Goal: Task Accomplishment & Management: Use online tool/utility

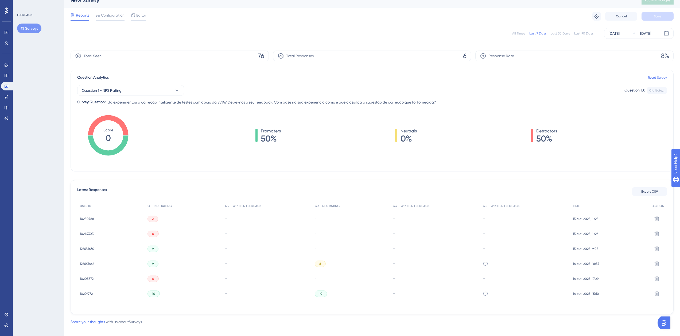
scroll to position [13, 0]
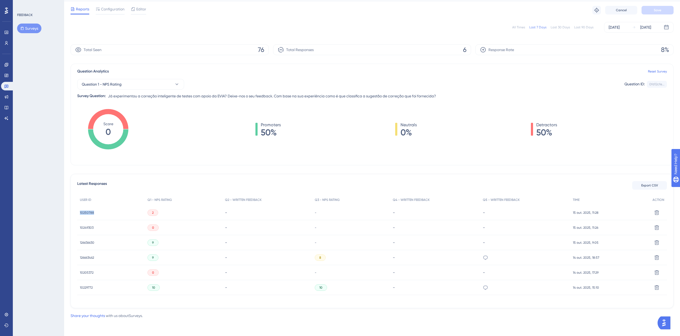
copy span "10250788"
drag, startPoint x: 94, startPoint y: 213, endPoint x: 80, endPoint y: 214, distance: 13.4
click at [80, 214] on div "10250788 10250788" at bounding box center [111, 212] width 68 height 15
copy span "10249303"
drag, startPoint x: 95, startPoint y: 227, endPoint x: 80, endPoint y: 228, distance: 14.5
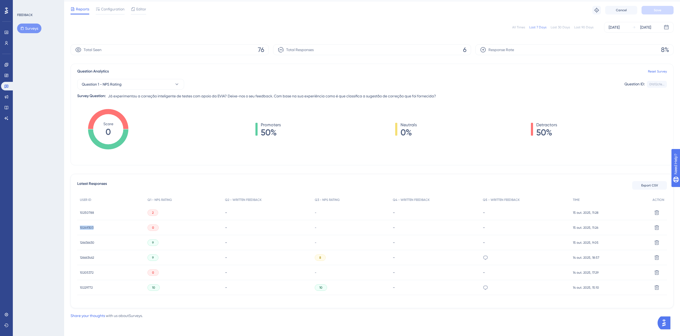
click at [80, 228] on div "10249303 10249303" at bounding box center [111, 227] width 68 height 15
drag, startPoint x: 96, startPoint y: 272, endPoint x: 79, endPoint y: 274, distance: 16.5
click at [79, 274] on div "10205372 10205372" at bounding box center [111, 272] width 68 height 15
copy span "10205372"
copy span "126663462"
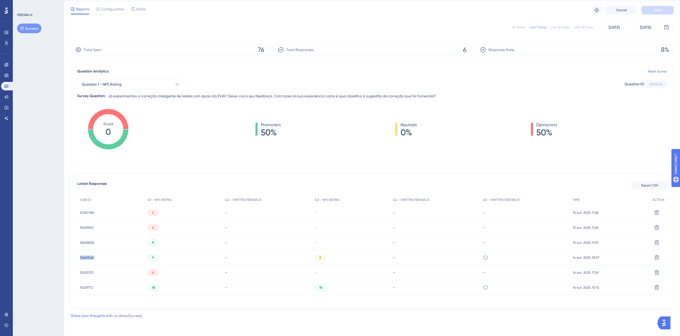
drag, startPoint x: 97, startPoint y: 257, endPoint x: 80, endPoint y: 259, distance: 17.5
click at [80, 259] on div "126663462 126663462" at bounding box center [111, 257] width 68 height 15
click at [456, 317] on div "Share your thoughts with us about Surveys ." at bounding box center [372, 315] width 603 height 6
